Goal: Information Seeking & Learning: Learn about a topic

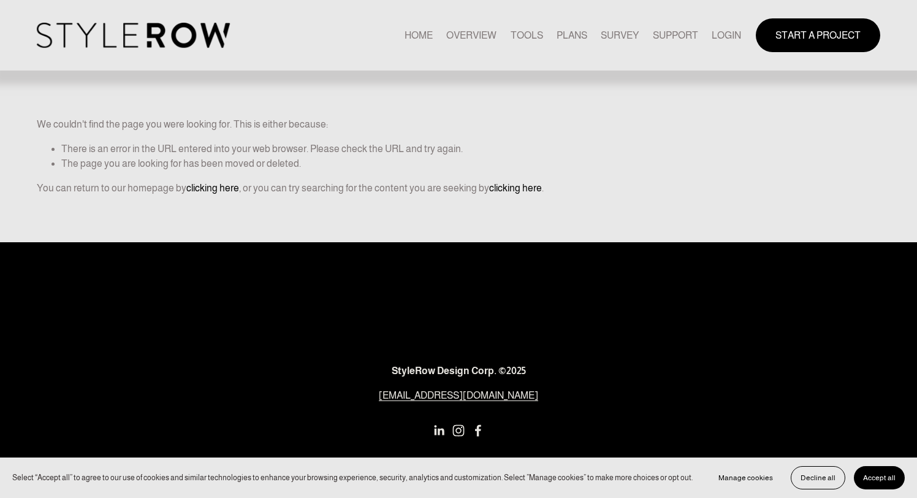
click at [730, 36] on link "LOGIN" at bounding box center [726, 35] width 29 height 17
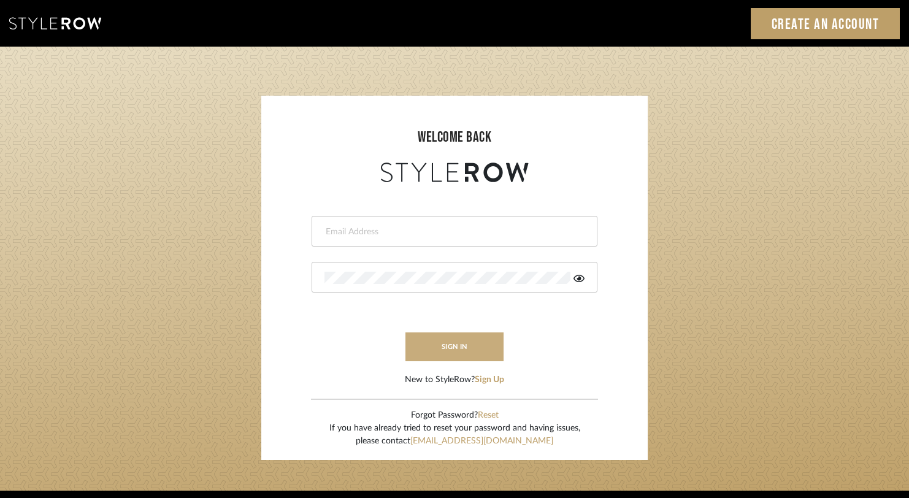
type input "rayeinteriordesign@gmail.com"
click at [481, 340] on button "sign in" at bounding box center [454, 346] width 98 height 29
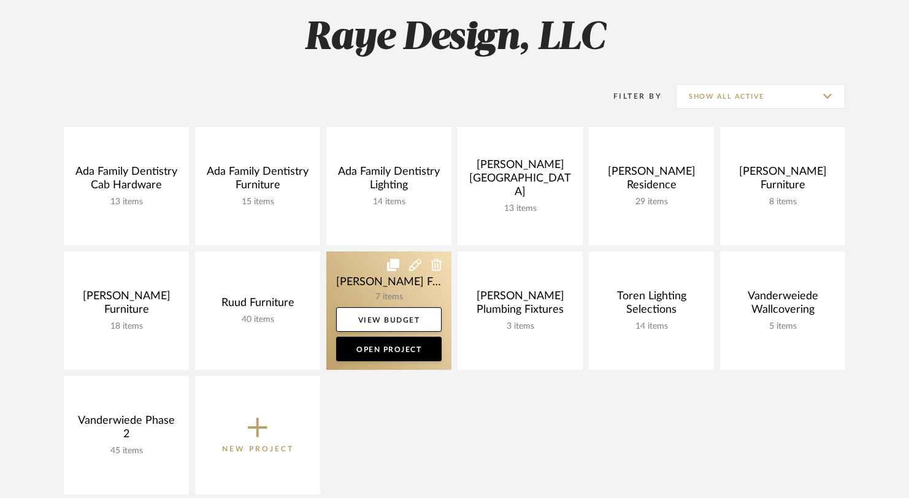
scroll to position [159, 0]
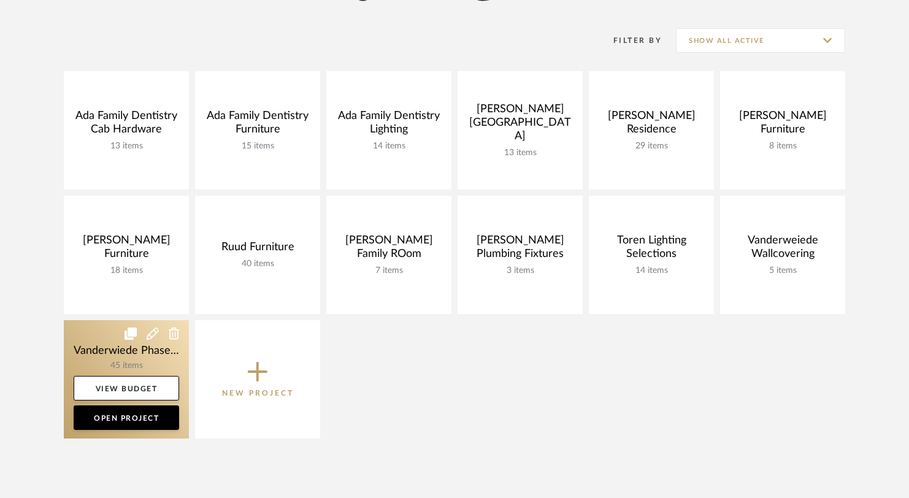
click at [130, 362] on link at bounding box center [126, 379] width 125 height 118
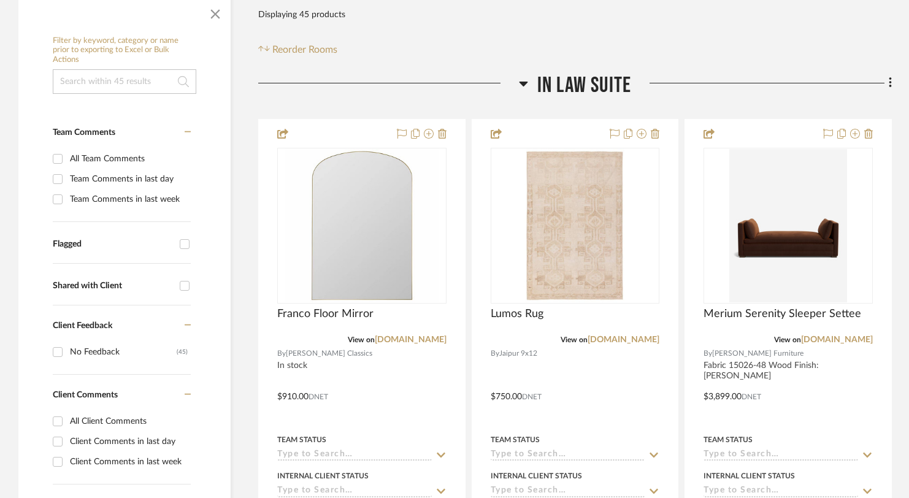
scroll to position [222, 0]
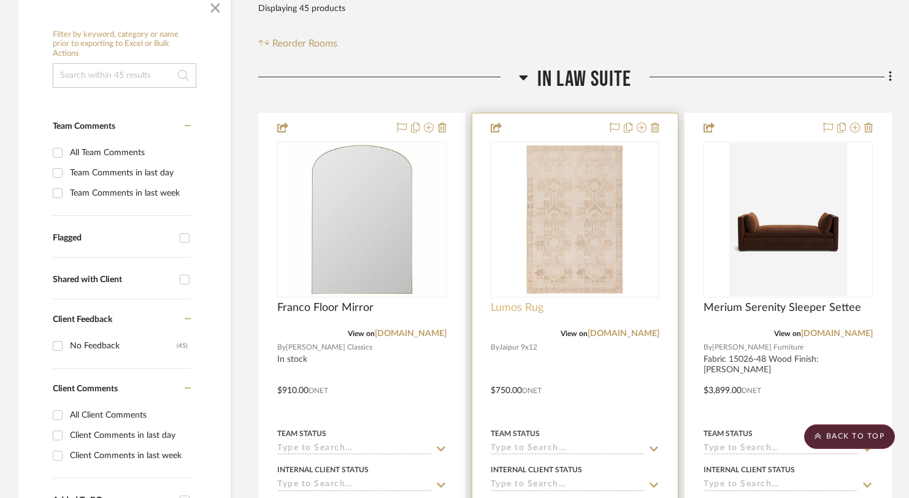
click at [517, 308] on span "Lumos Rug" at bounding box center [517, 307] width 53 height 13
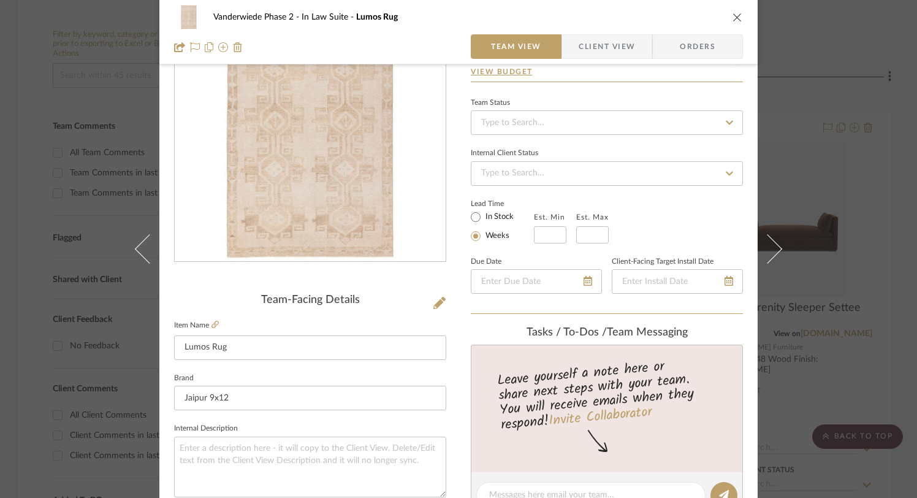
scroll to position [98, 0]
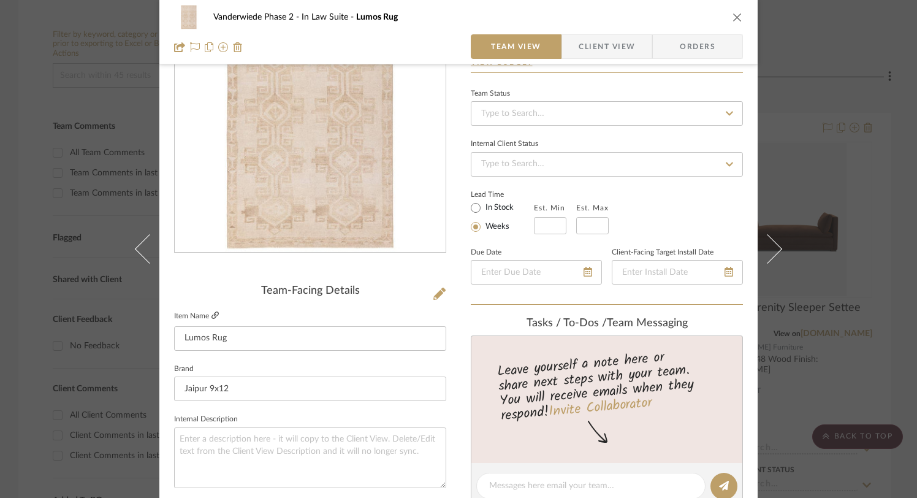
click at [212, 319] on icon at bounding box center [215, 315] width 7 height 7
drag, startPoint x: 733, startPoint y: 13, endPoint x: 719, endPoint y: 46, distance: 36.2
click at [733, 13] on icon "close" at bounding box center [738, 17] width 10 height 10
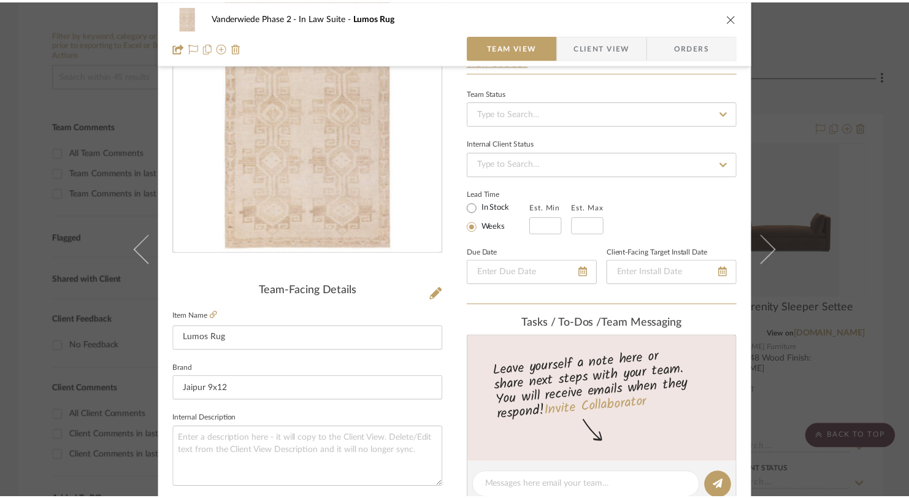
scroll to position [222, 0]
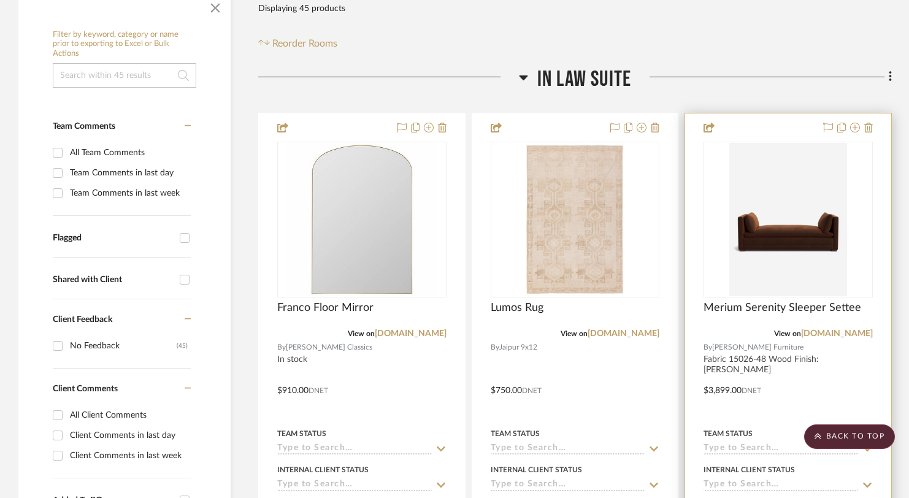
click at [732, 361] on div at bounding box center [788, 381] width 206 height 537
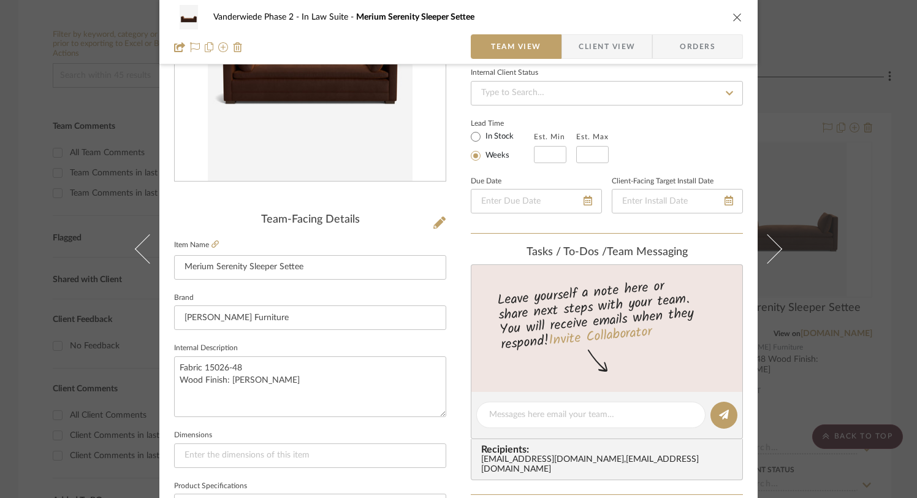
scroll to position [169, 0]
click at [232, 394] on textarea "Fabric 15026-48 Wood Finish: [PERSON_NAME]" at bounding box center [310, 387] width 272 height 61
drag, startPoint x: 268, startPoint y: 381, endPoint x: 178, endPoint y: 370, distance: 90.9
click at [175, 370] on textarea "Fabric 15026-48 Wood Finish: [PERSON_NAME]" at bounding box center [310, 387] width 272 height 61
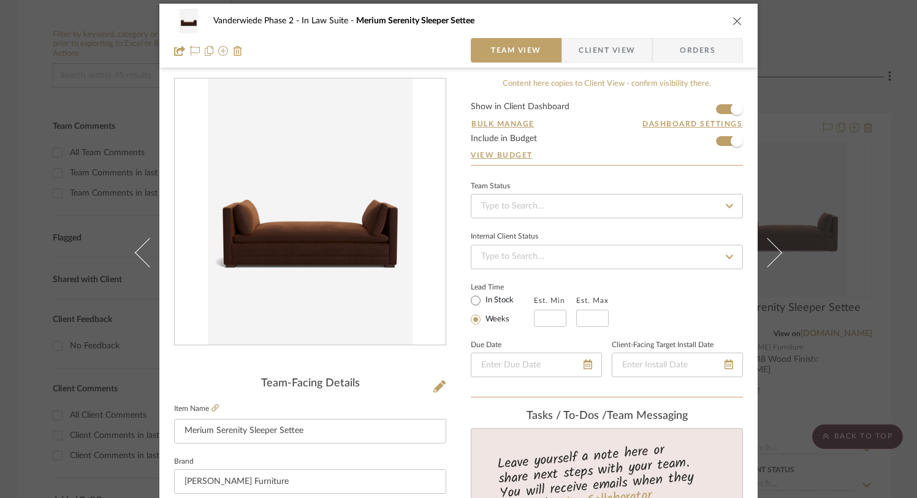
scroll to position [134, 0]
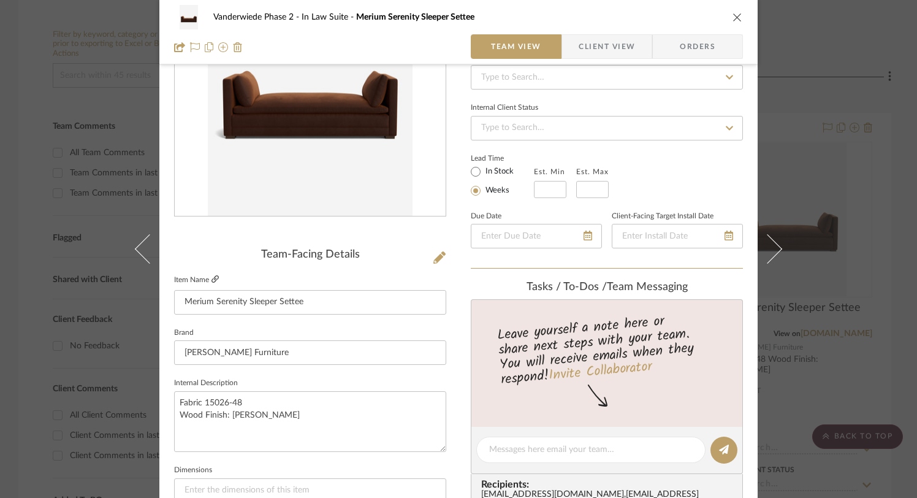
click at [214, 273] on fieldset "Item Name Merium Serenity Sleeper Settee" at bounding box center [310, 293] width 272 height 43
click at [212, 278] on icon at bounding box center [215, 278] width 7 height 7
click at [736, 18] on icon "close" at bounding box center [738, 17] width 10 height 10
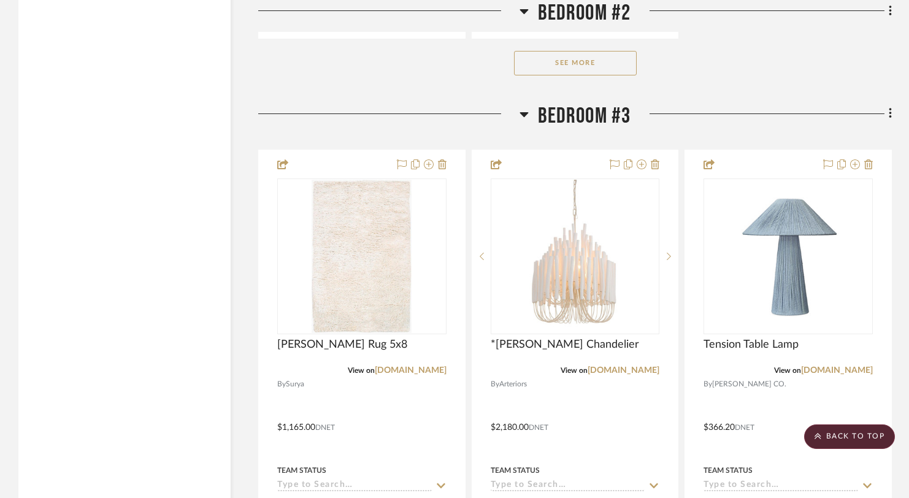
scroll to position [8291, 0]
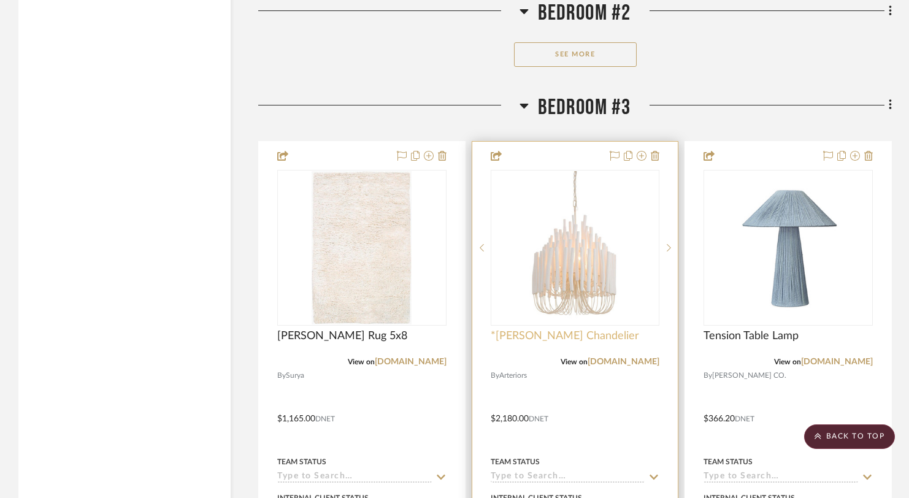
click at [552, 337] on span "*[PERSON_NAME] Chandelier" at bounding box center [565, 335] width 148 height 13
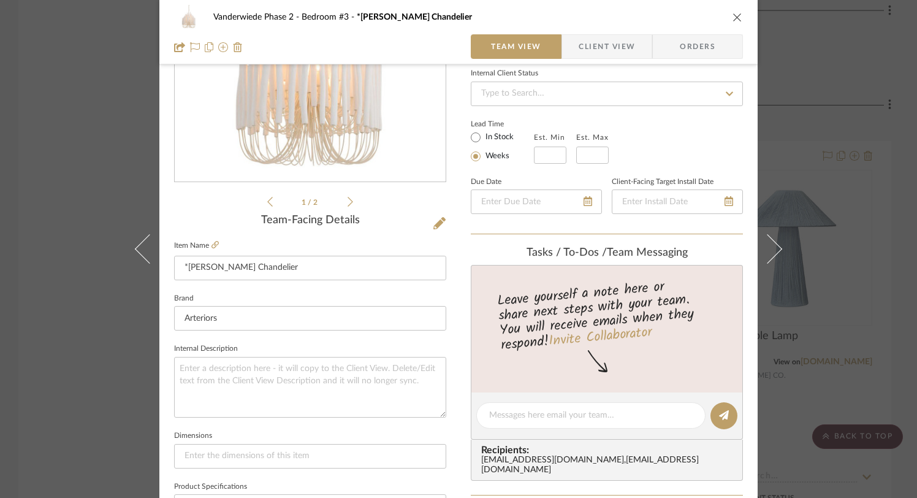
scroll to position [164, 0]
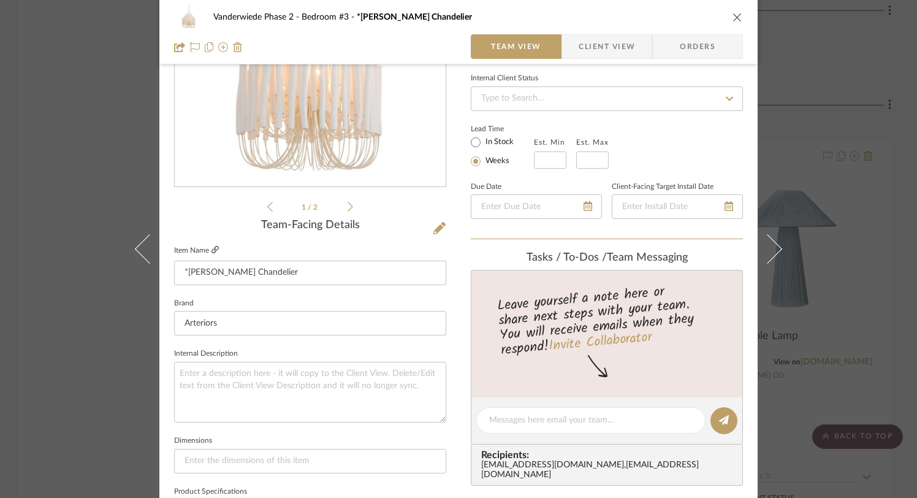
click at [212, 250] on icon at bounding box center [215, 249] width 7 height 7
click at [736, 23] on div "Vanderwiede Phase 2 Bedroom #3 *Tilda Small Chandelier" at bounding box center [458, 17] width 569 height 25
click at [735, 16] on icon "close" at bounding box center [738, 17] width 10 height 10
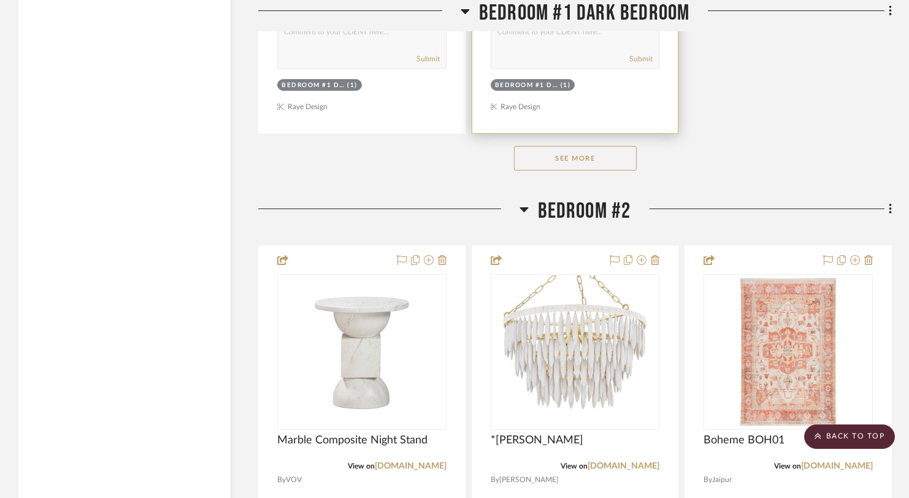
scroll to position [6501, 0]
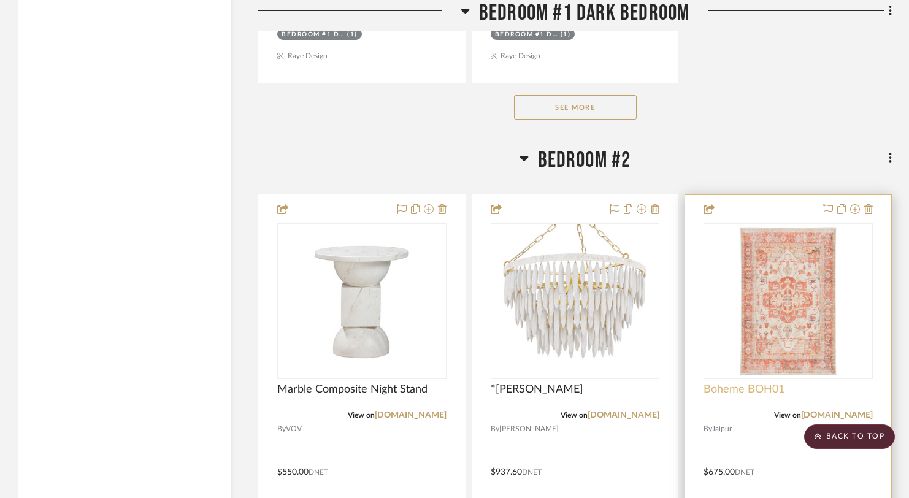
click at [763, 391] on span "Boheme BOH01" at bounding box center [743, 389] width 81 height 13
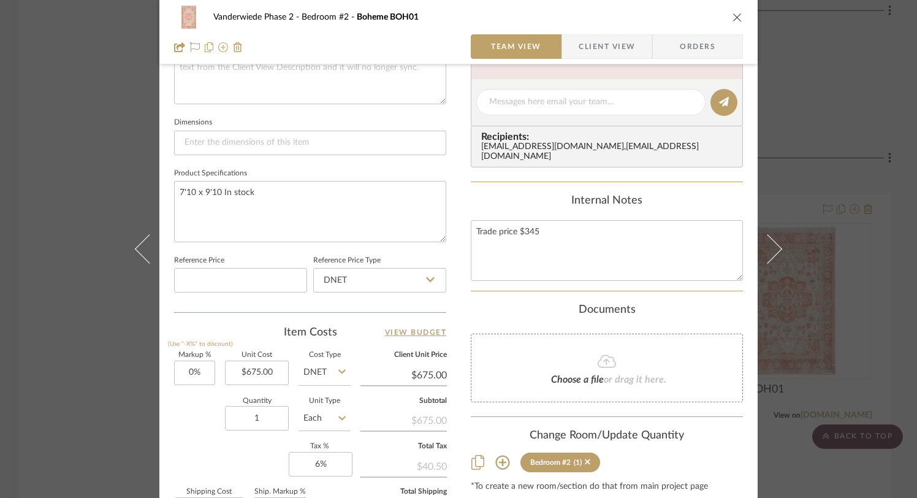
scroll to position [553, 0]
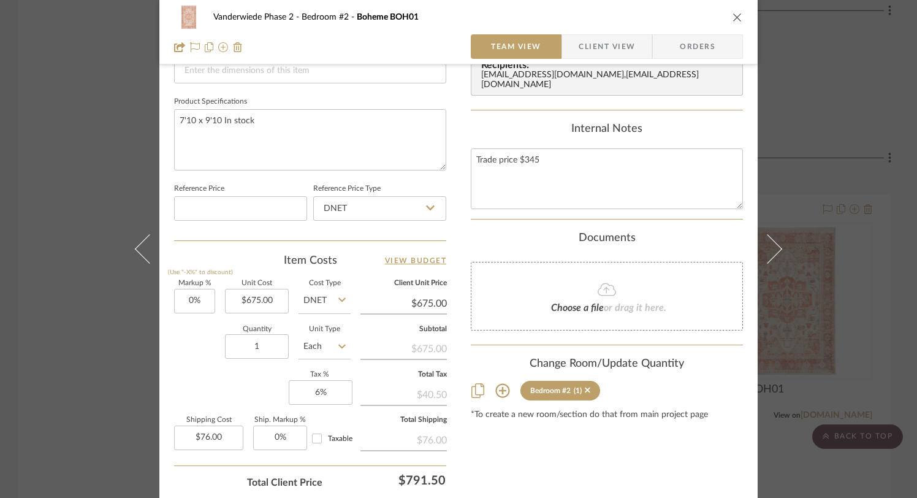
click at [740, 21] on div "Vanderwiede Phase 2 Bedroom #2 Boheme BOH01 Team View Client View Orders" at bounding box center [458, 32] width 598 height 64
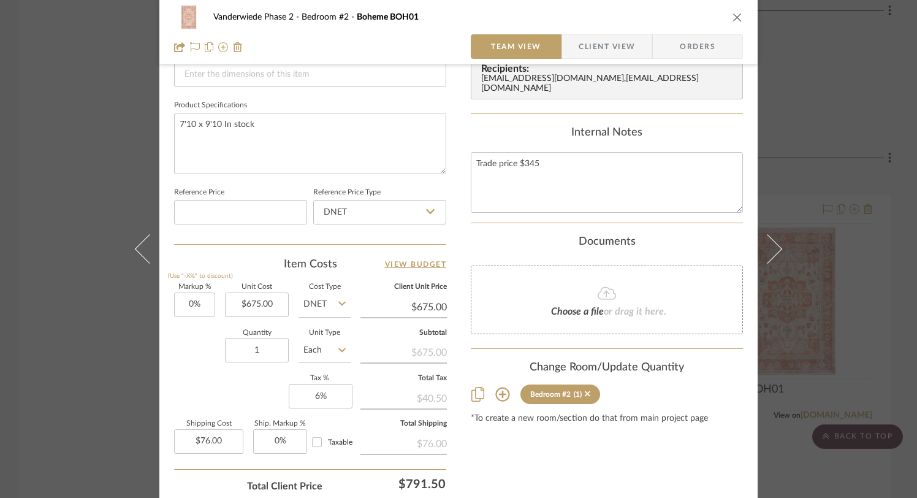
click at [734, 18] on icon "close" at bounding box center [738, 17] width 10 height 10
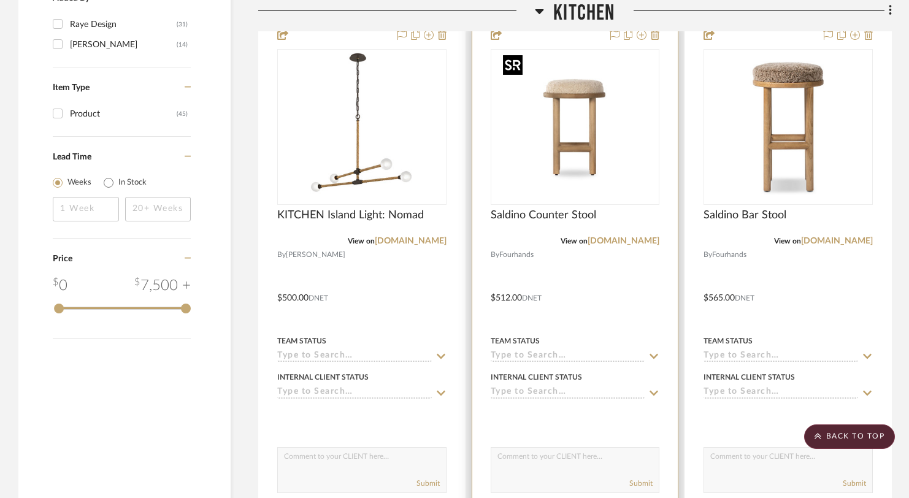
scroll to position [1452, 0]
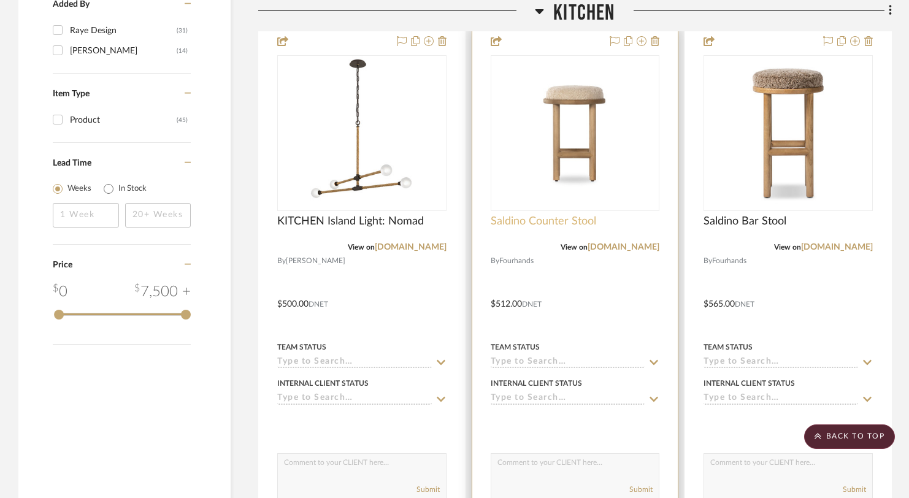
click at [570, 224] on span "Saldino Counter Stool" at bounding box center [543, 221] width 105 height 13
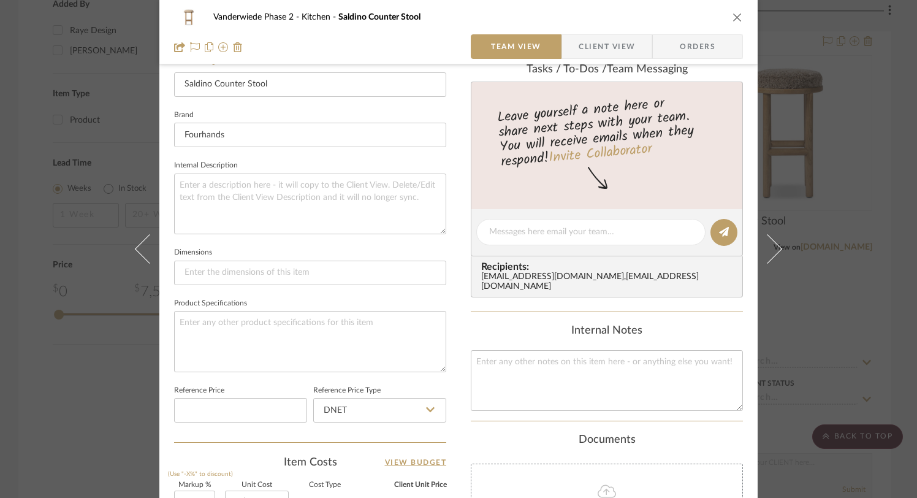
scroll to position [0, 0]
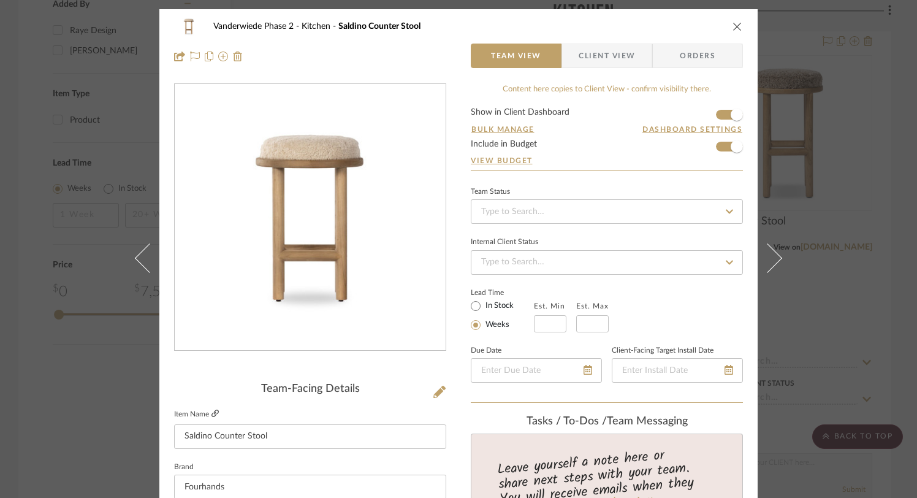
click at [212, 409] on link at bounding box center [215, 414] width 7 height 10
click at [733, 27] on icon "close" at bounding box center [738, 26] width 10 height 10
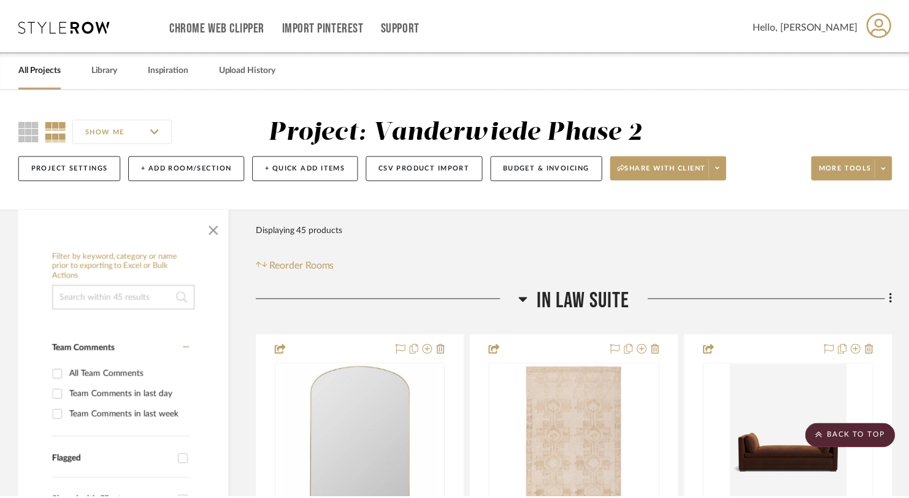
scroll to position [1452, 0]
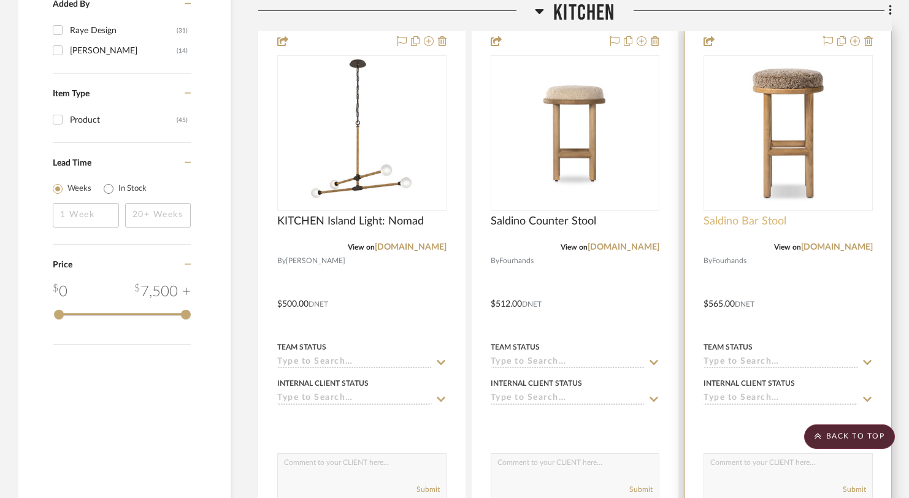
click at [733, 218] on span "Saldino Bar Stool" at bounding box center [744, 221] width 83 height 13
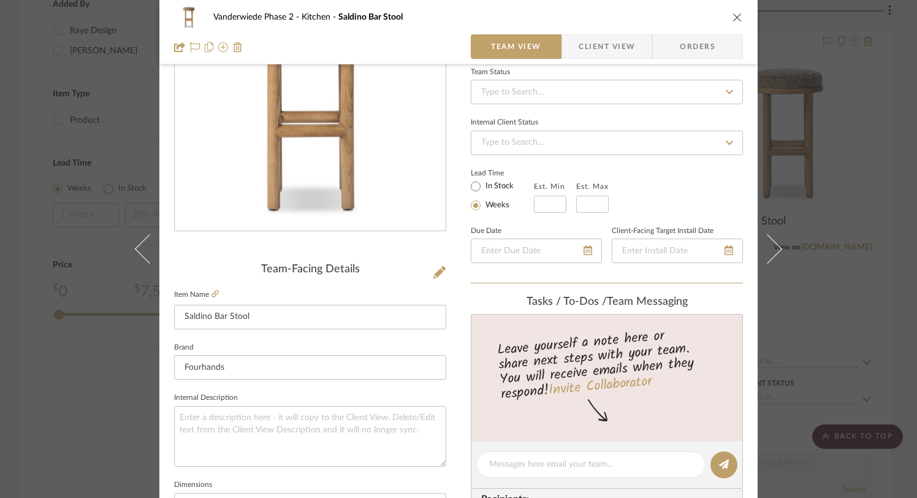
scroll to position [143, 0]
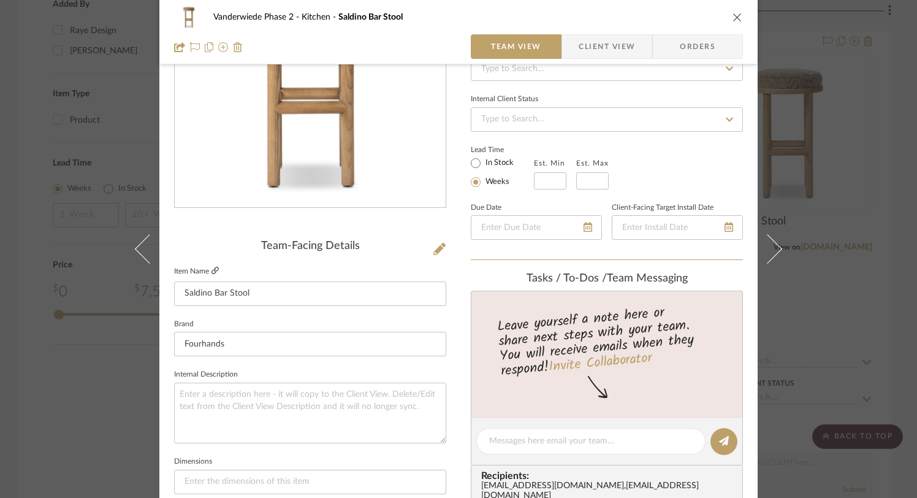
click at [213, 272] on icon at bounding box center [215, 270] width 7 height 7
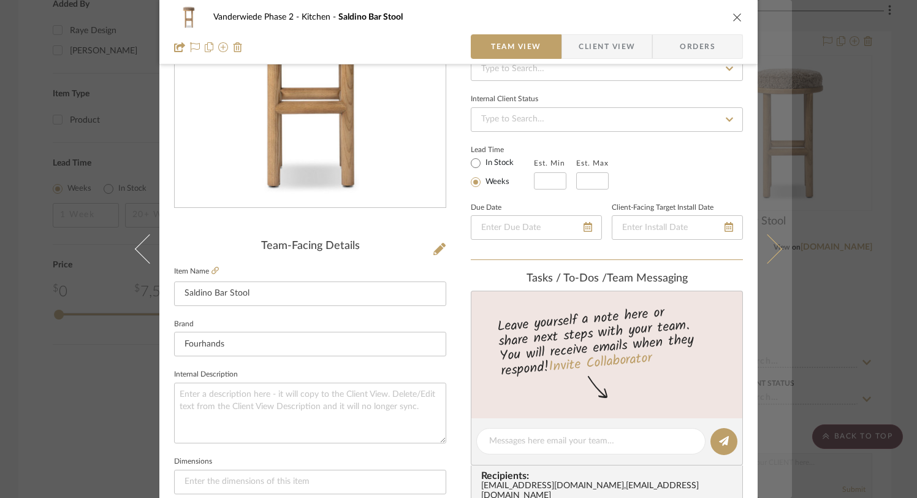
click at [777, 242] on button at bounding box center [775, 249] width 34 height 498
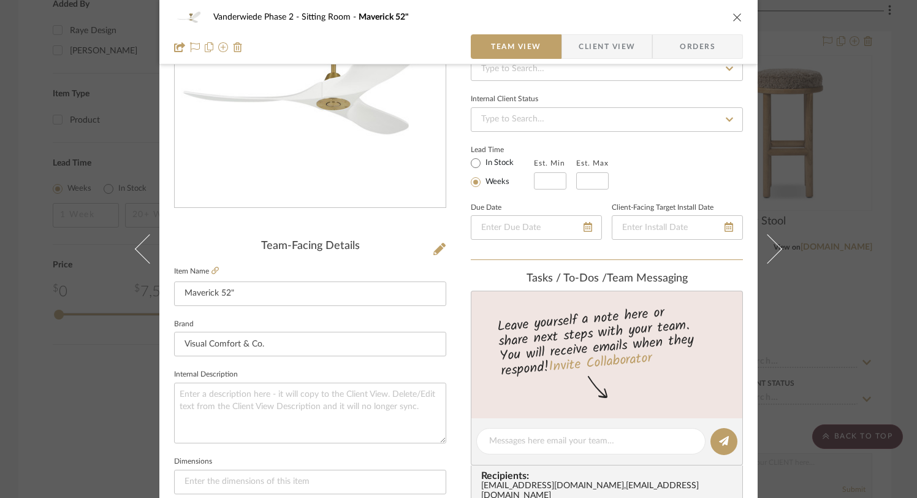
click at [733, 13] on icon "close" at bounding box center [738, 17] width 10 height 10
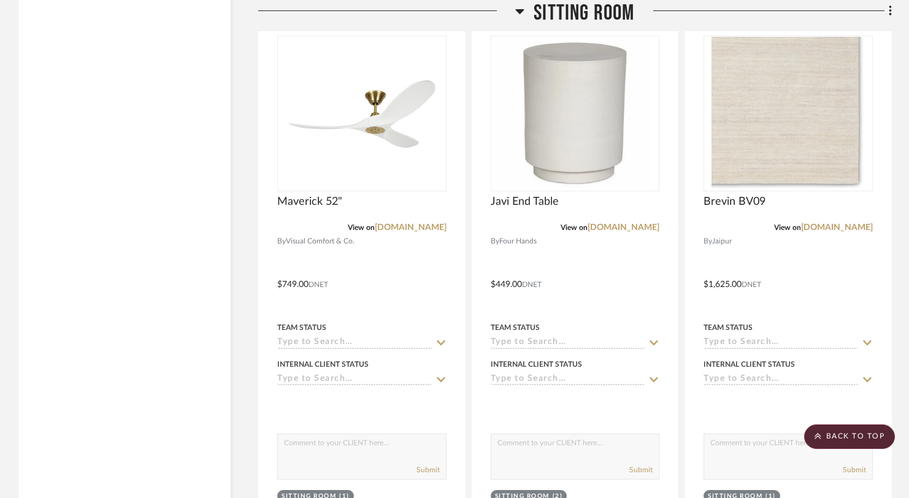
scroll to position [2077, 0]
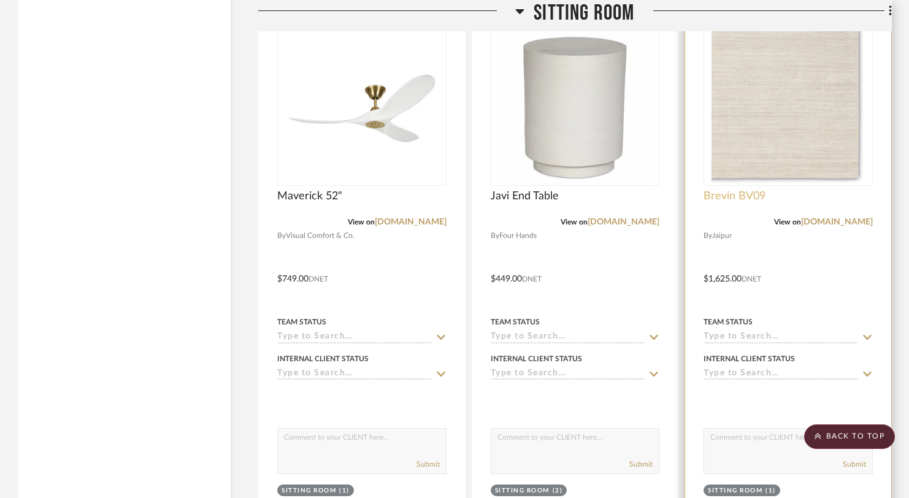
click at [752, 197] on span "Brevin BV09" at bounding box center [734, 195] width 62 height 13
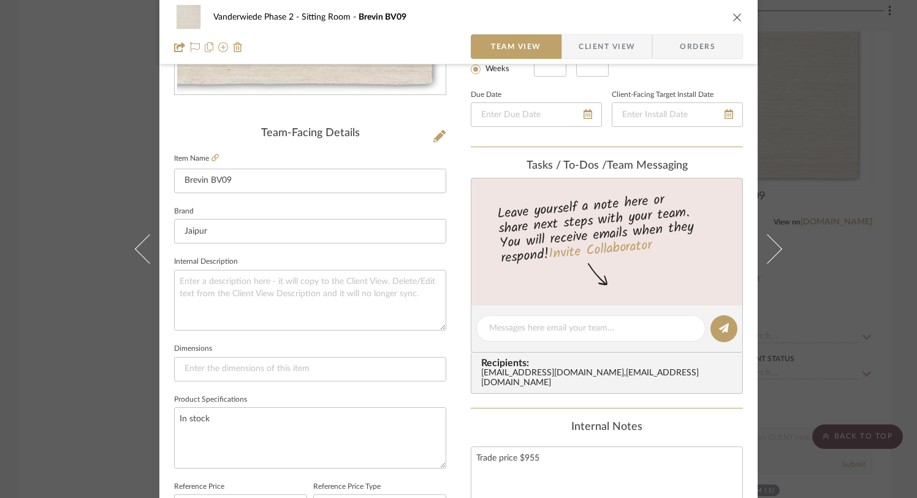
scroll to position [241, 0]
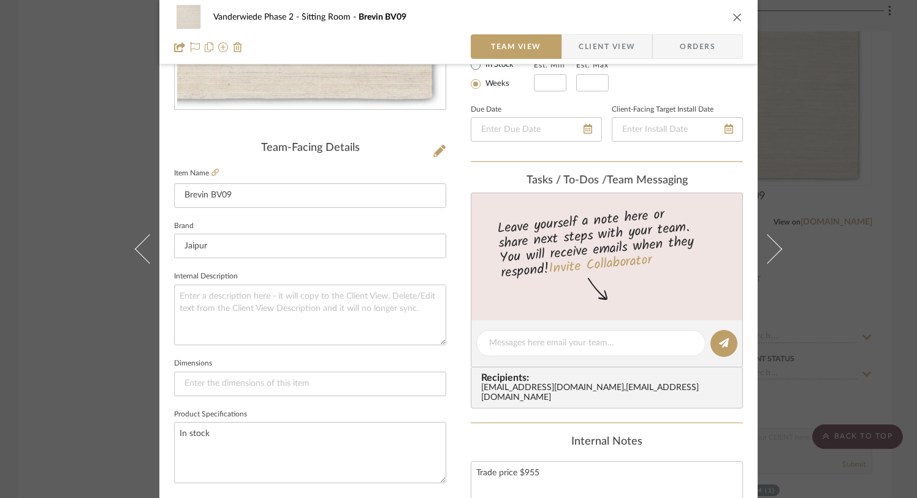
click at [215, 172] on fieldset "Item Name Brevin BV09" at bounding box center [310, 186] width 272 height 43
click at [212, 170] on icon at bounding box center [215, 172] width 7 height 7
click at [733, 14] on icon "close" at bounding box center [738, 17] width 10 height 10
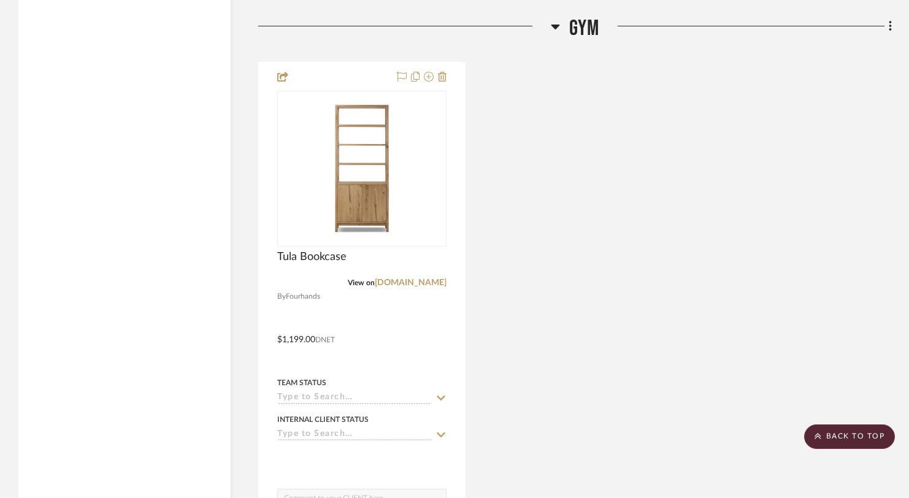
scroll to position [9585, 0]
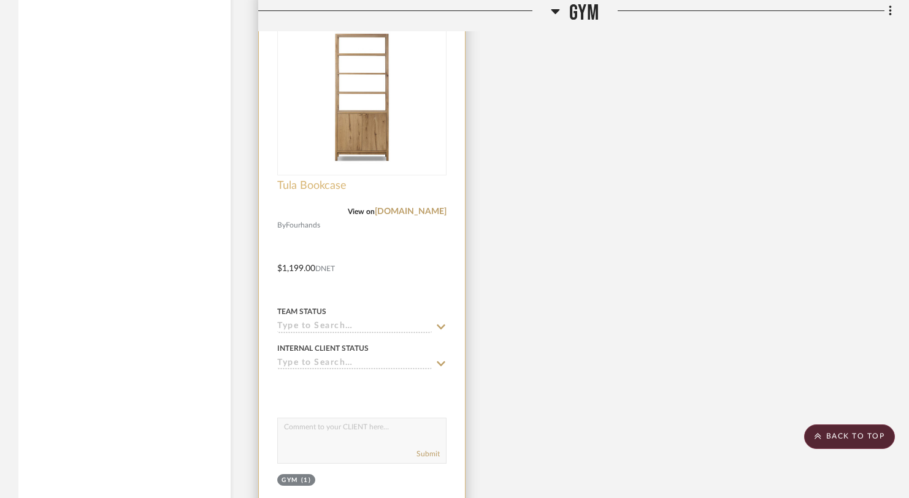
click at [323, 187] on span "Tula Bookcase" at bounding box center [311, 185] width 69 height 13
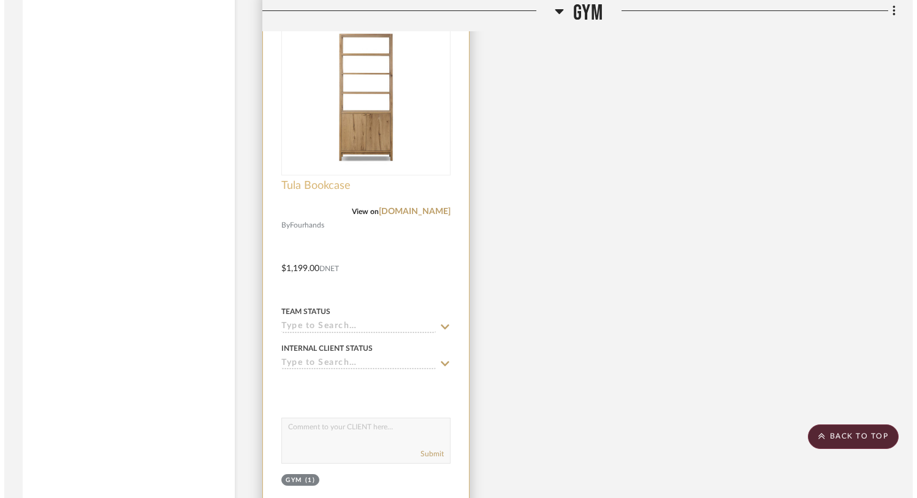
scroll to position [0, 0]
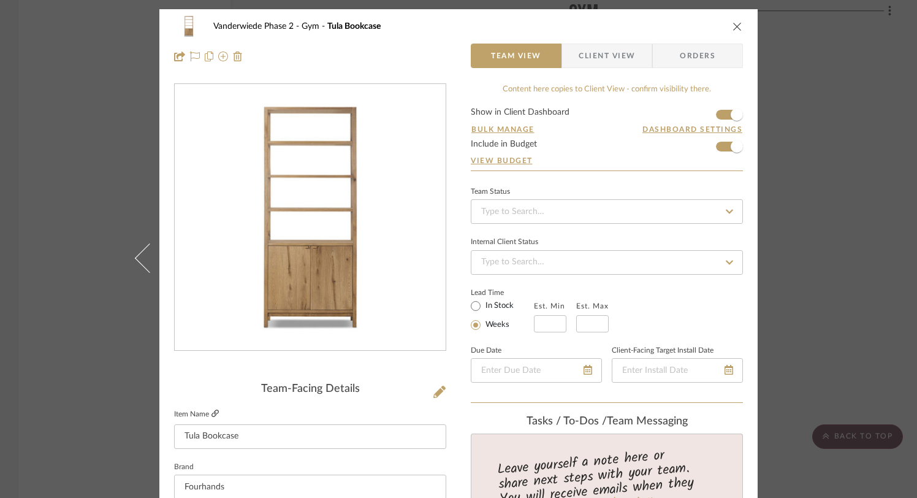
click at [214, 413] on icon at bounding box center [215, 413] width 7 height 7
click at [735, 26] on icon "close" at bounding box center [738, 26] width 10 height 10
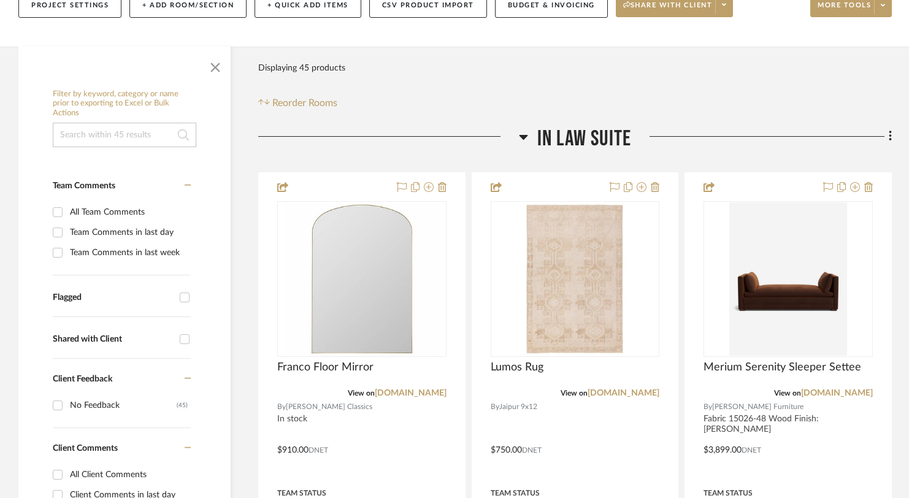
scroll to position [174, 0]
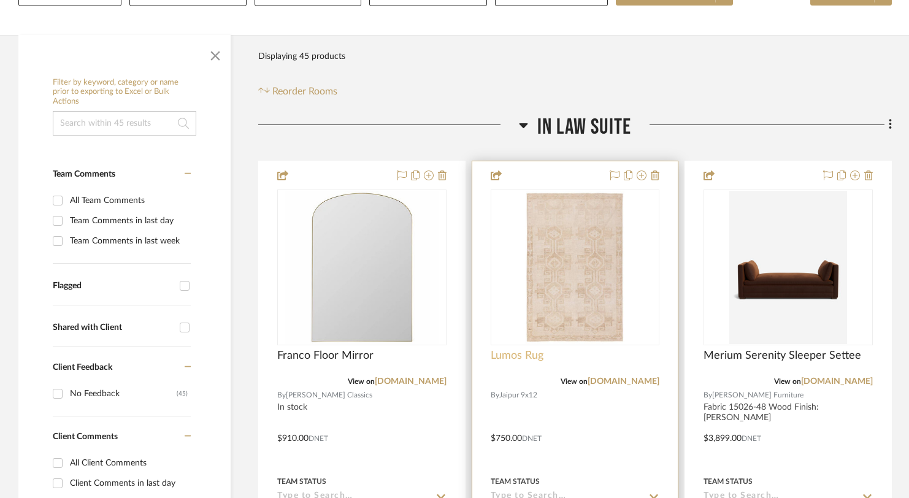
click at [530, 358] on span "Lumos Rug" at bounding box center [517, 355] width 53 height 13
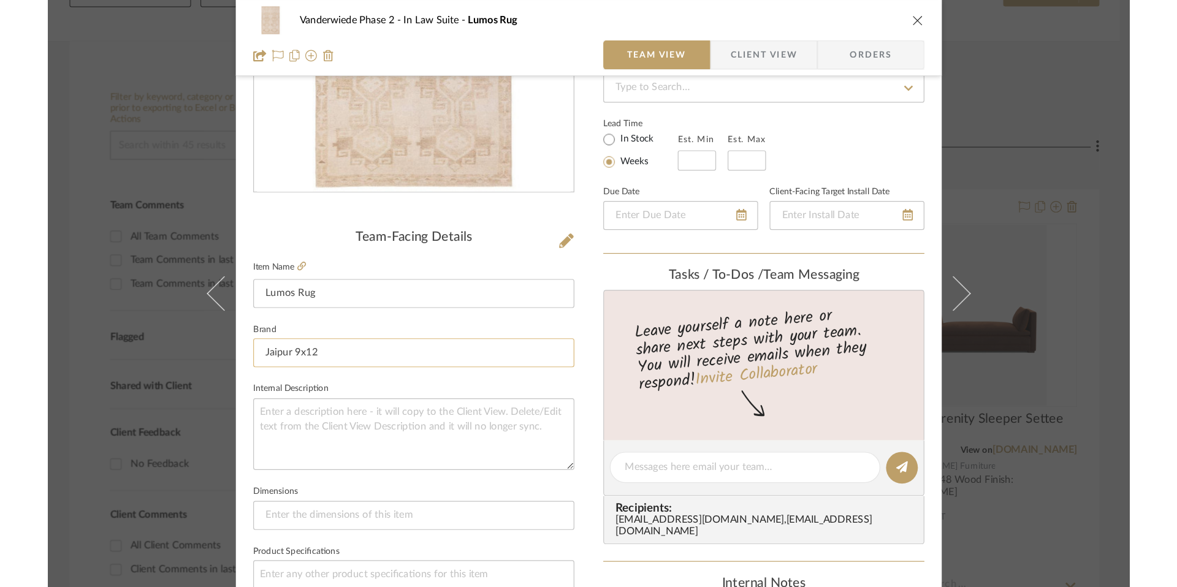
scroll to position [189, 0]
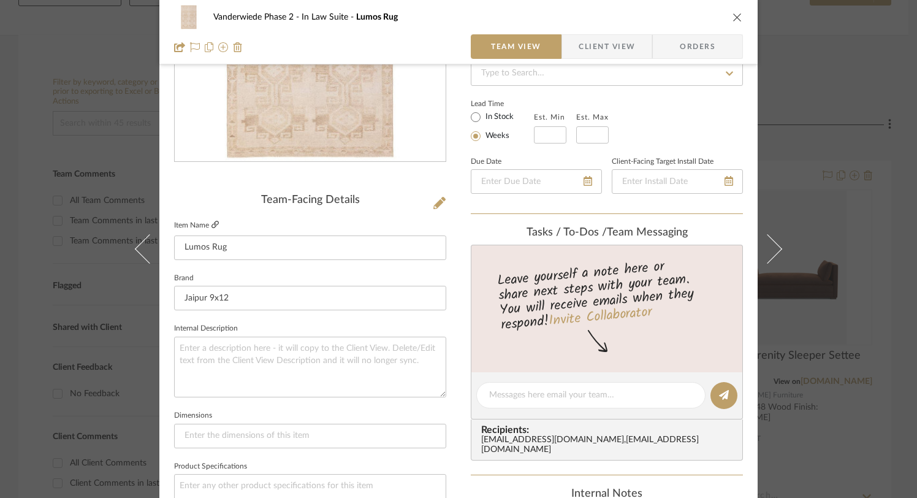
click at [212, 224] on icon at bounding box center [215, 224] width 7 height 7
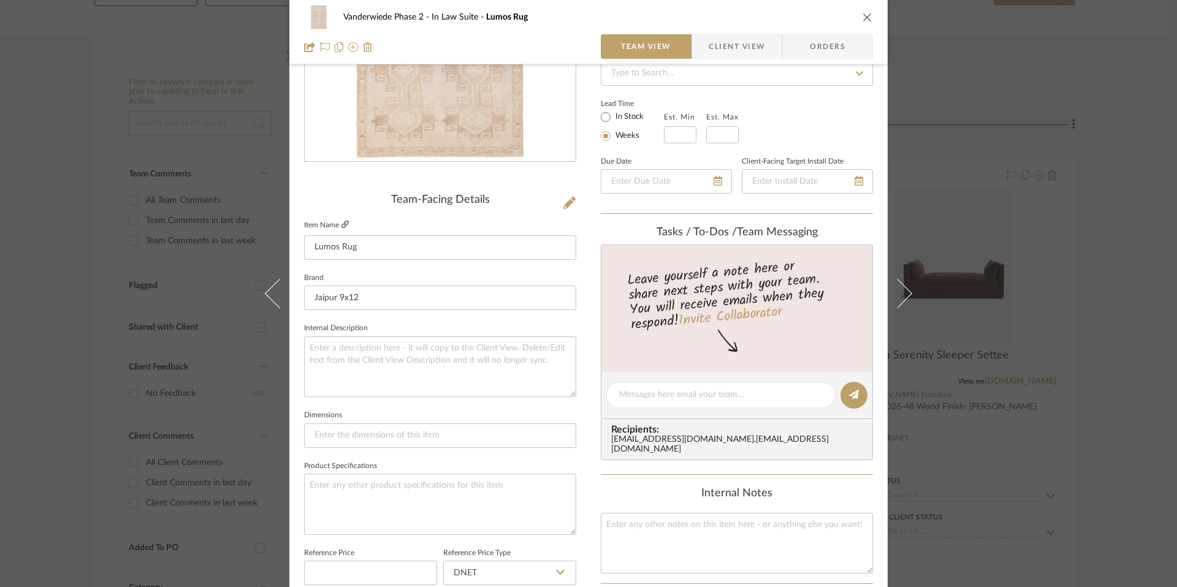
scroll to position [146, 0]
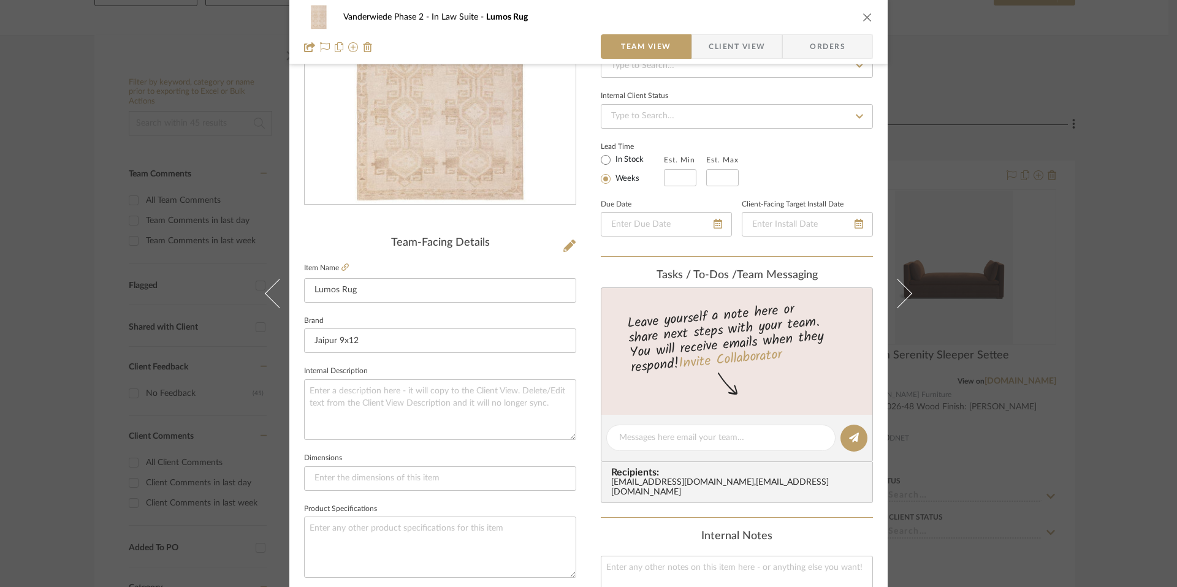
click at [866, 18] on icon "close" at bounding box center [868, 17] width 10 height 10
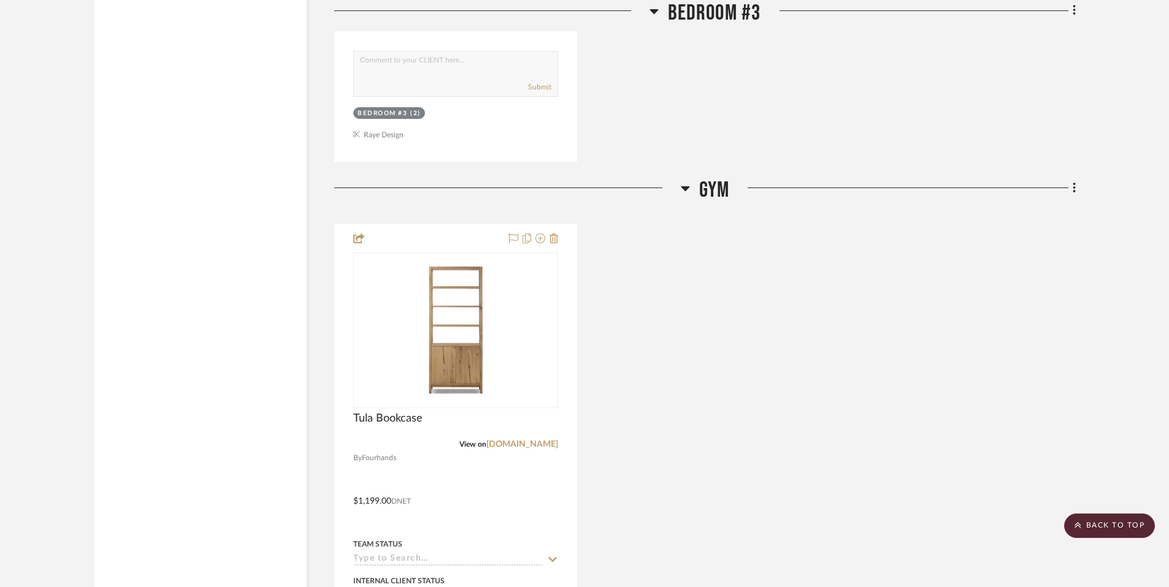
scroll to position [9607, 0]
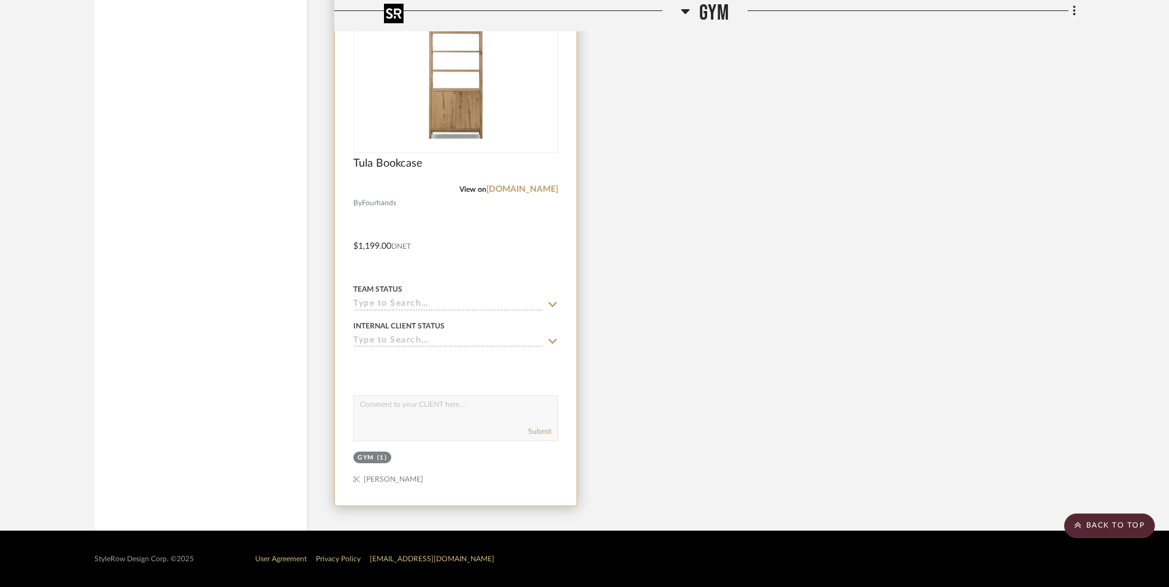
click at [441, 101] on img "0" at bounding box center [455, 75] width 153 height 153
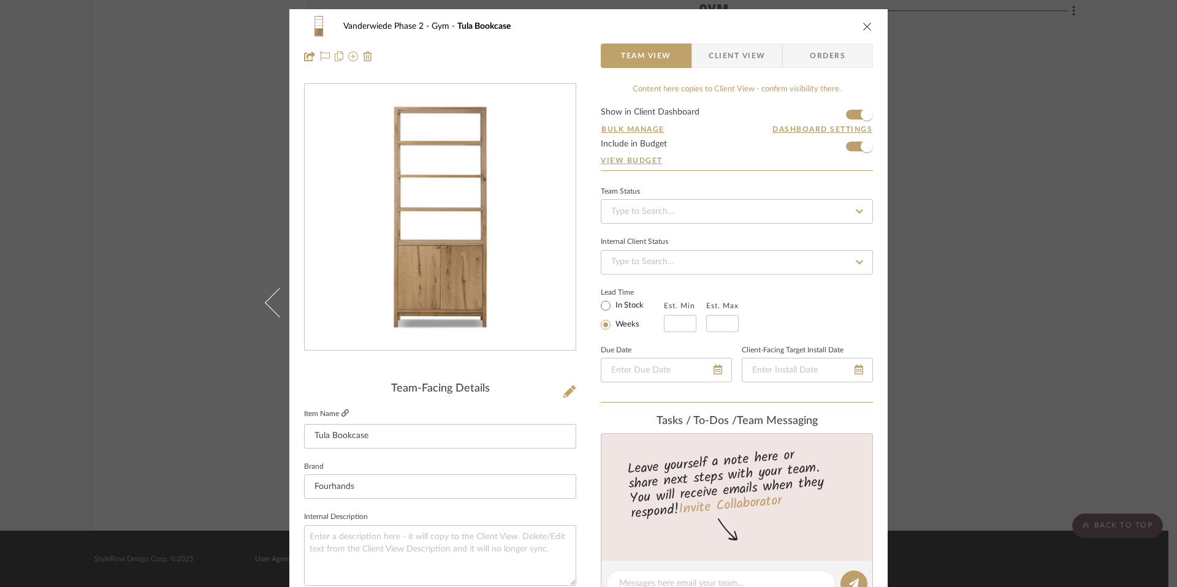
click at [342, 416] on icon at bounding box center [345, 413] width 7 height 7
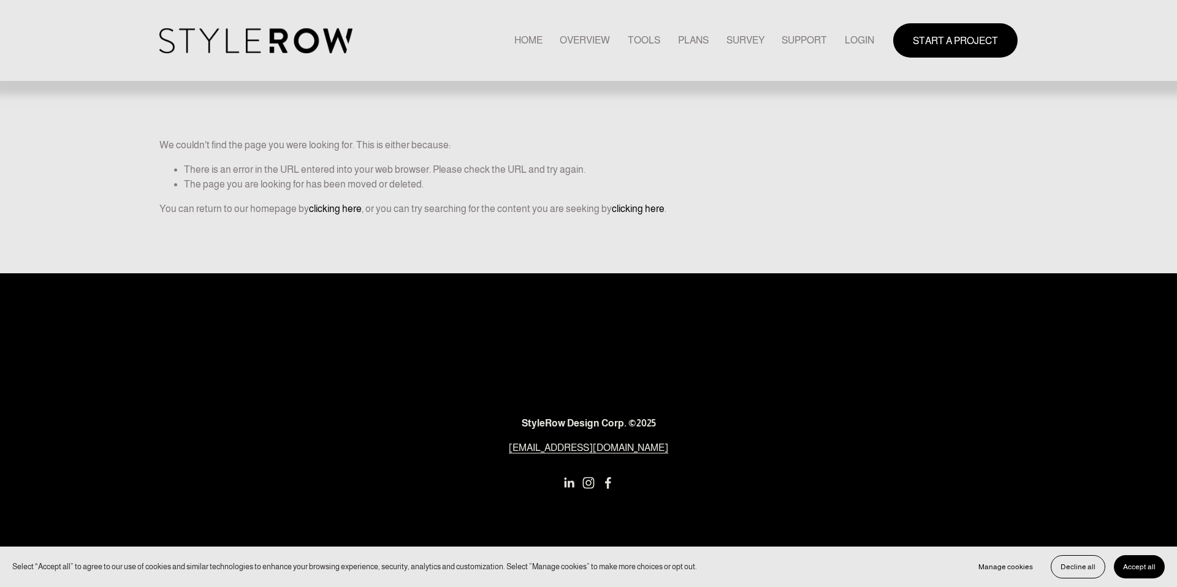
click at [856, 39] on link "LOGIN" at bounding box center [859, 40] width 29 height 17
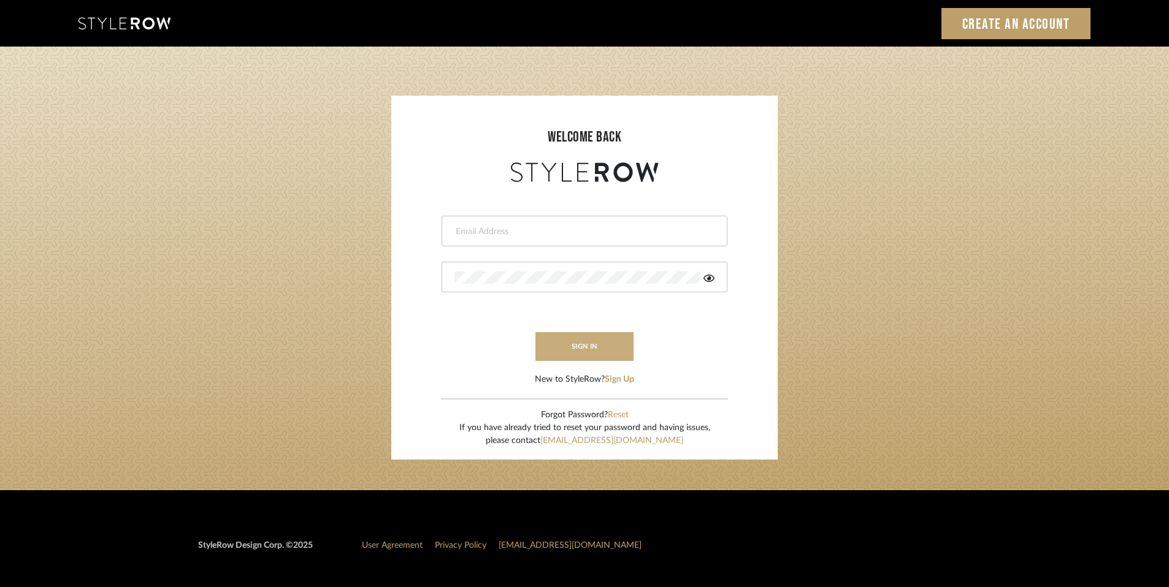
type input "[EMAIL_ADDRESS][DOMAIN_NAME]"
click at [605, 351] on button "sign in" at bounding box center [584, 346] width 98 height 29
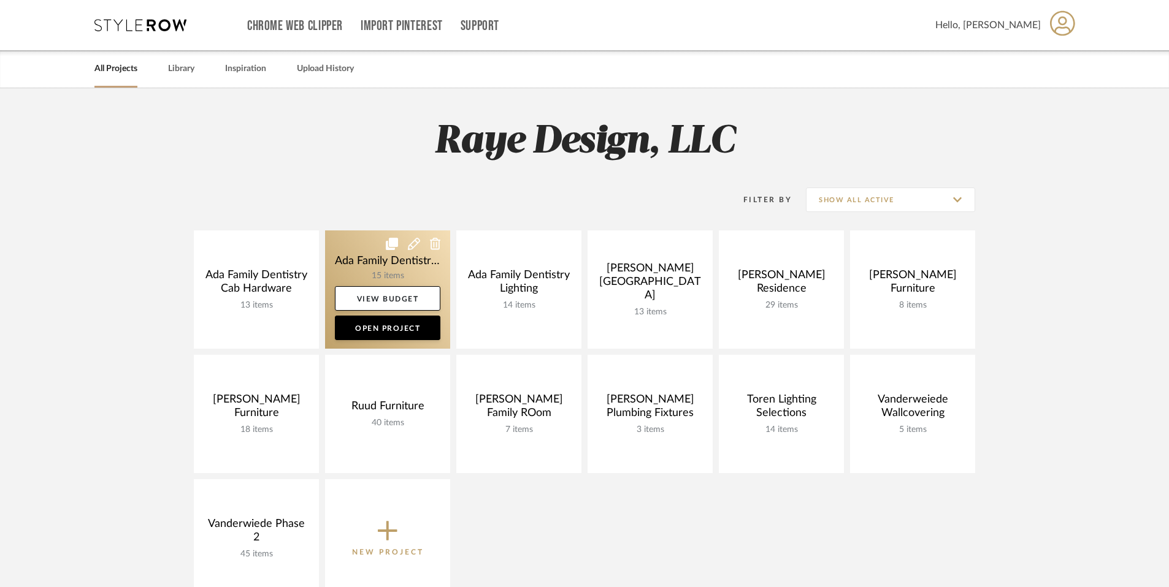
scroll to position [1, 0]
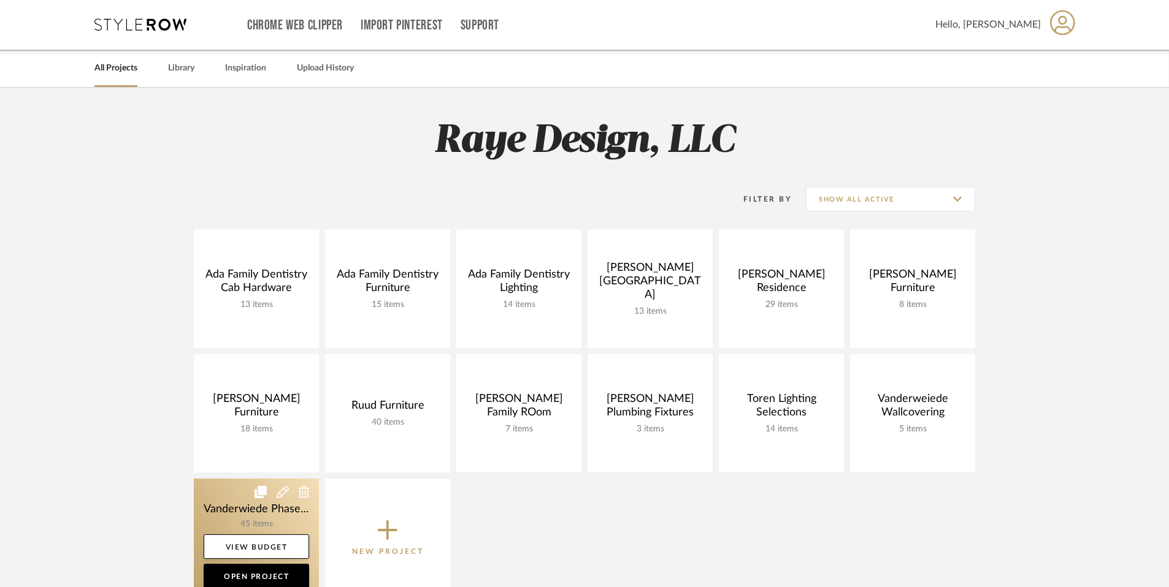
click at [274, 515] on link at bounding box center [256, 538] width 125 height 118
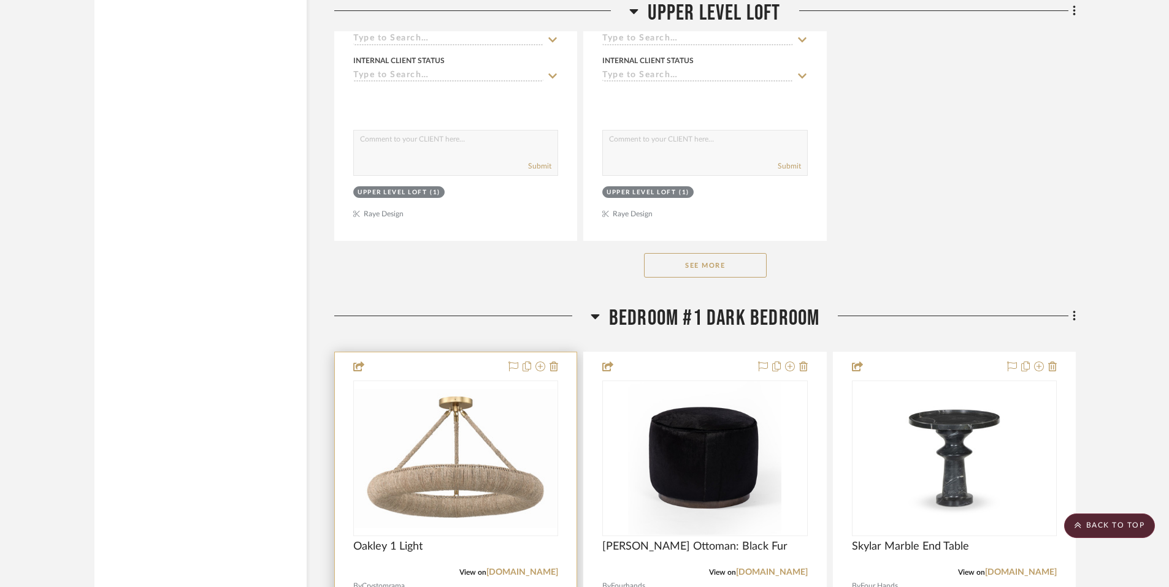
scroll to position [4576, 0]
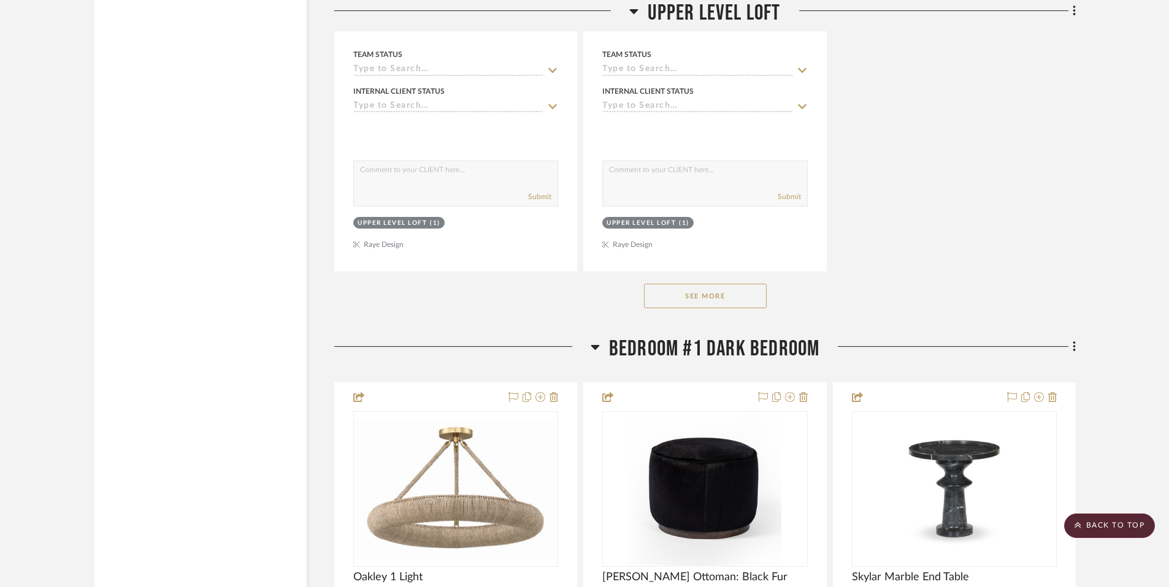
click at [721, 299] on button "See More" at bounding box center [705, 296] width 123 height 25
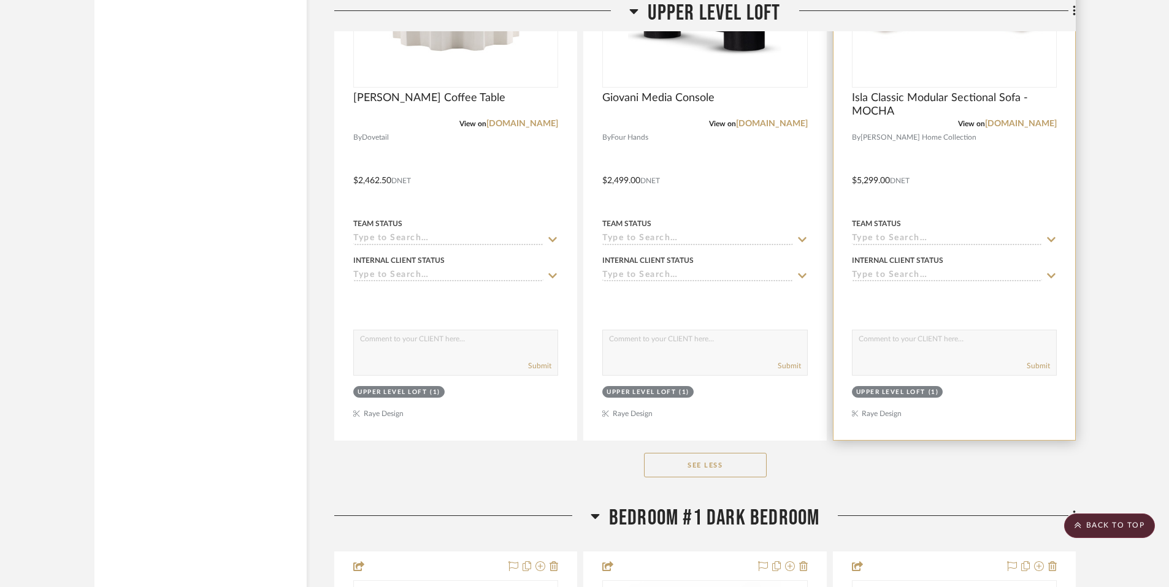
scroll to position [4397, 0]
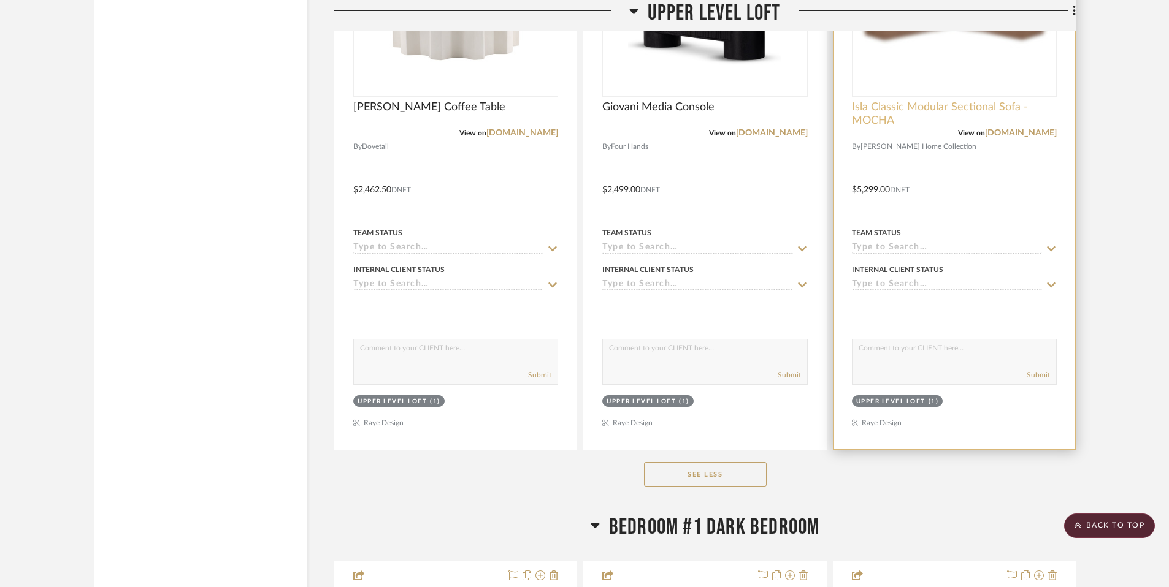
click at [880, 110] on span "Isla Classic Modular Sectional Sofa - MOCHA" at bounding box center [954, 114] width 205 height 27
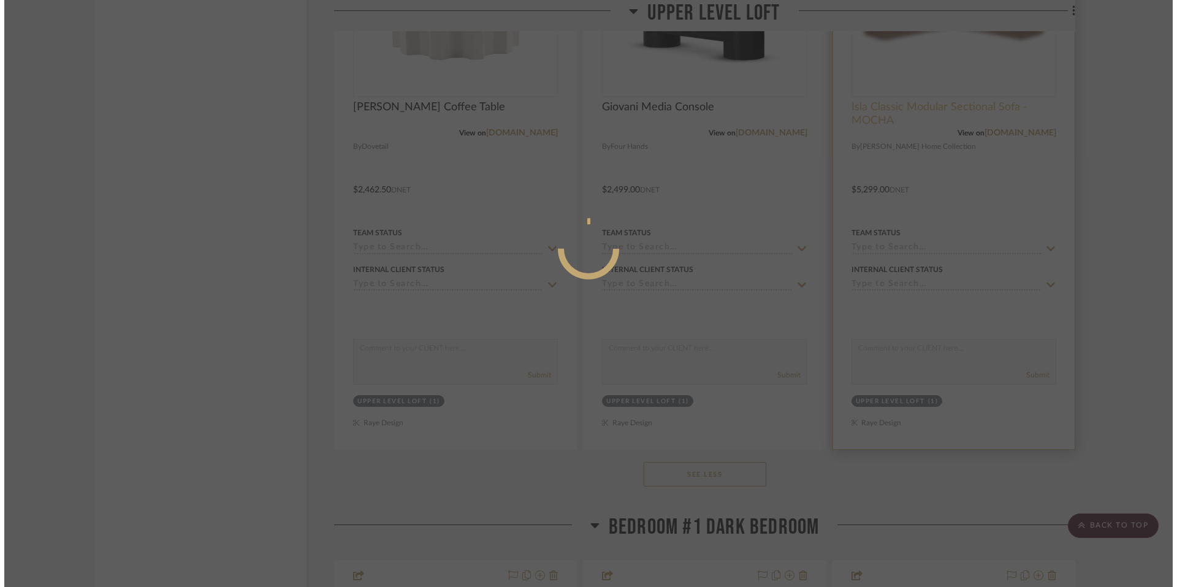
scroll to position [0, 0]
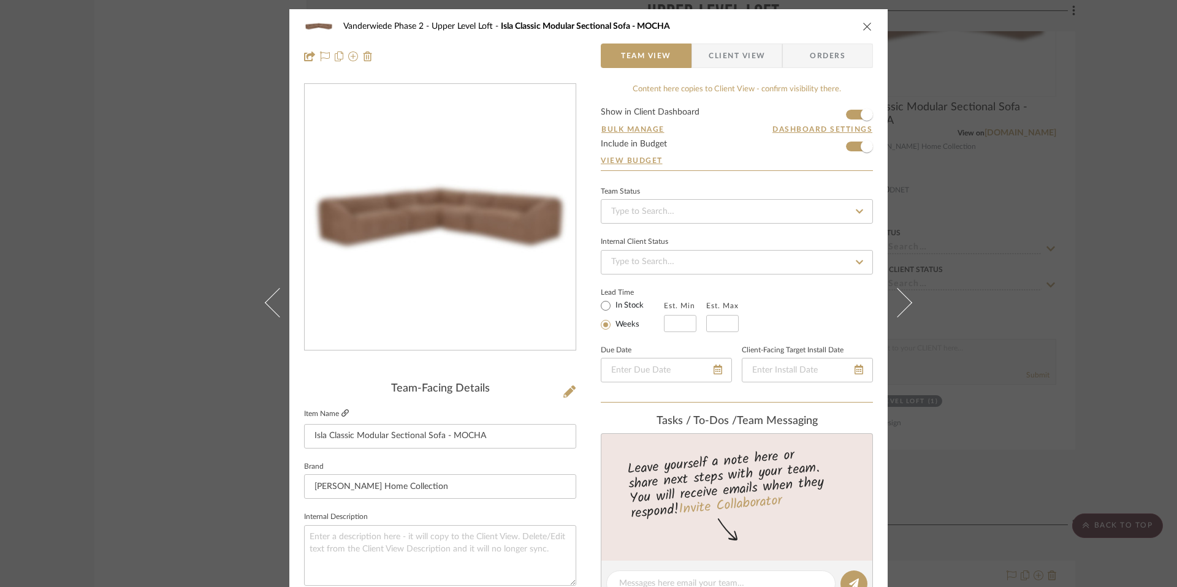
click at [342, 411] on icon at bounding box center [345, 413] width 7 height 7
